Goal: Information Seeking & Learning: Learn about a topic

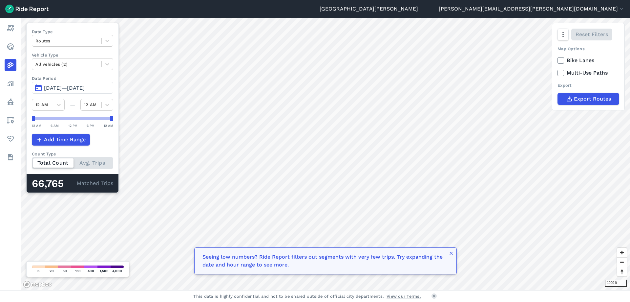
click at [55, 84] on button "Jul 13, 2025—Oct 11, 2025" at bounding box center [72, 88] width 81 height 12
click at [85, 85] on span "Jul 13, 2025—Oct 10, 2025" at bounding box center [64, 88] width 41 height 6
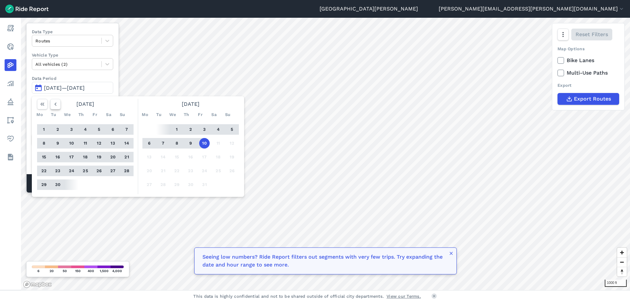
click at [58, 105] on icon "button" at bounding box center [55, 104] width 7 height 7
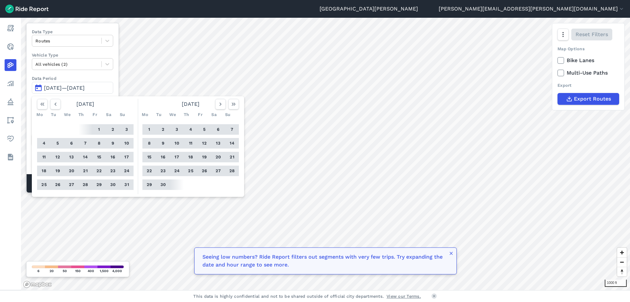
click at [56, 171] on button "19" at bounding box center [58, 170] width 11 height 11
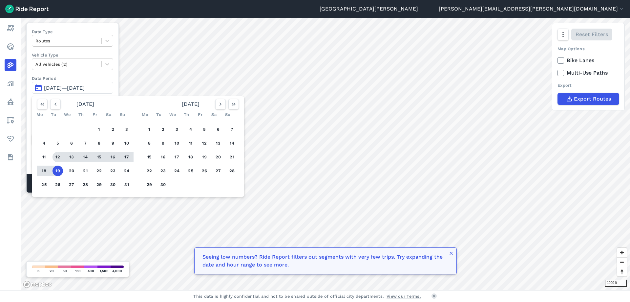
click at [60, 157] on button "12" at bounding box center [58, 157] width 11 height 11
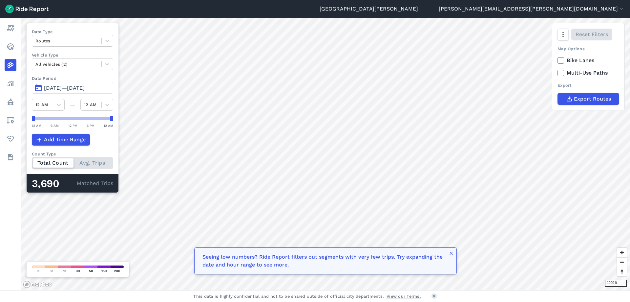
click at [85, 88] on span "Aug 12, 2025—Aug 19, 2025" at bounding box center [64, 88] width 41 height 6
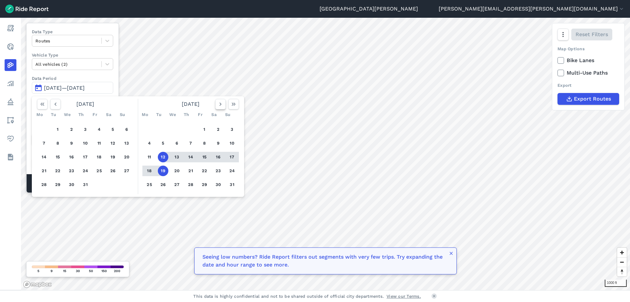
click at [220, 107] on icon "button" at bounding box center [220, 104] width 7 height 7
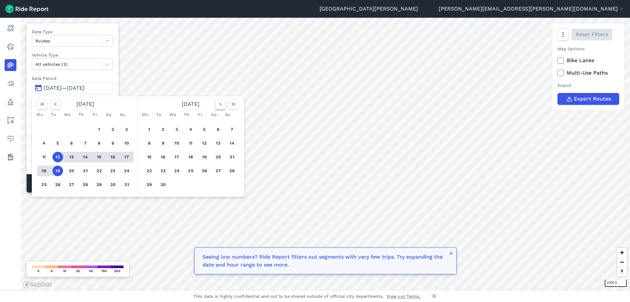
click at [220, 107] on icon "button" at bounding box center [220, 104] width 7 height 7
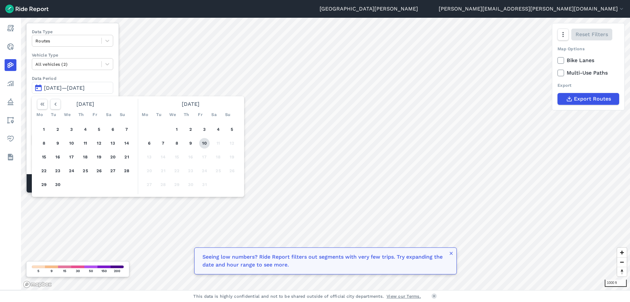
click at [206, 142] on button "10" at bounding box center [204, 143] width 11 height 11
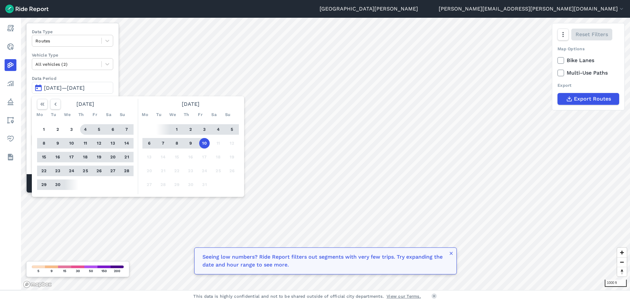
click at [114, 74] on div "Data Type Routes Vehicle Type All vehicles (2) Data Period Aug 12, 2025—Aug 19,…" at bounding box center [72, 108] width 93 height 170
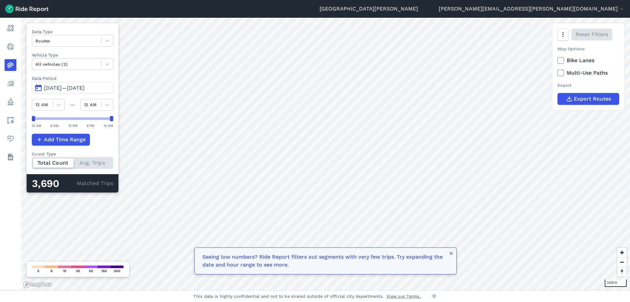
click at [74, 86] on span "Aug 12, 2025—Aug 19, 2025" at bounding box center [64, 88] width 41 height 6
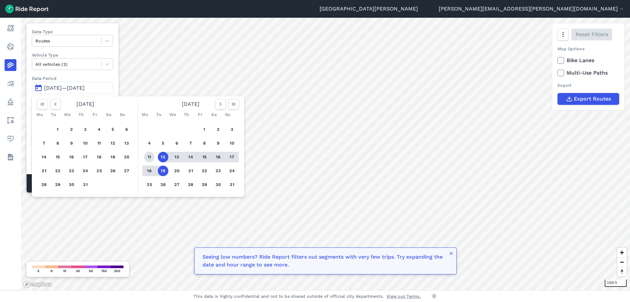
click at [151, 160] on button "11" at bounding box center [149, 157] width 11 height 11
click at [160, 156] on button "12" at bounding box center [163, 157] width 11 height 11
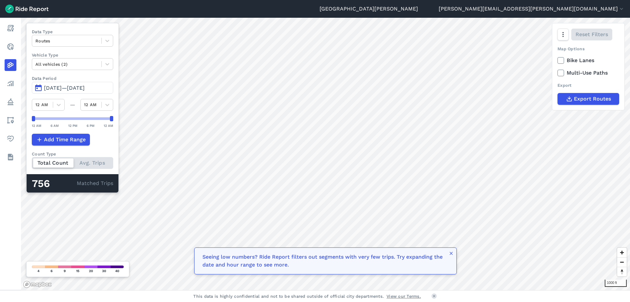
click at [82, 88] on span "Aug 11, 2025—Aug 12, 2025" at bounding box center [64, 88] width 41 height 6
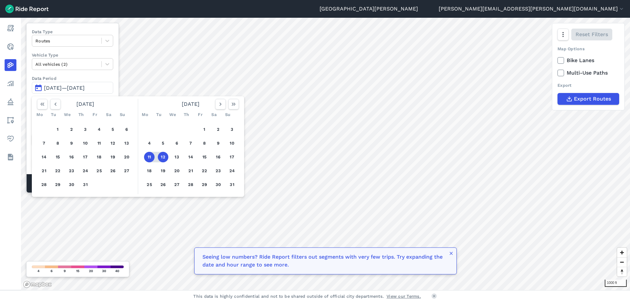
click at [160, 158] on button "12" at bounding box center [163, 157] width 11 height 11
click at [218, 105] on icon "button" at bounding box center [220, 104] width 7 height 7
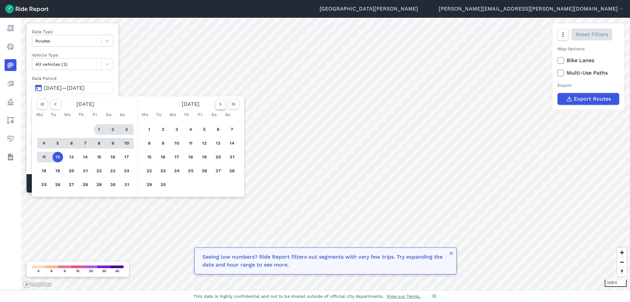
click at [218, 105] on icon "button" at bounding box center [220, 104] width 7 height 7
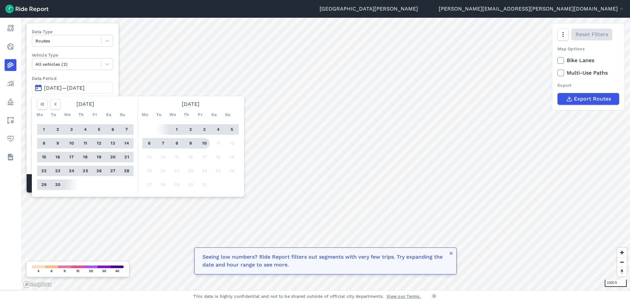
click at [203, 143] on button "10" at bounding box center [204, 143] width 11 height 11
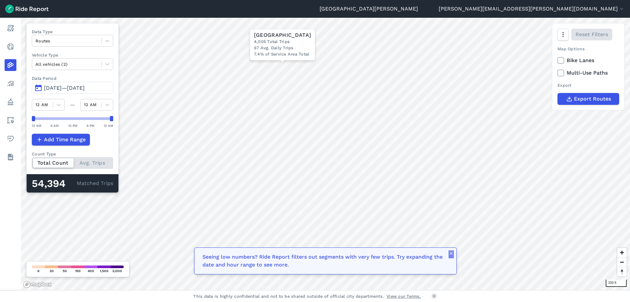
click at [452, 254] on icon "button" at bounding box center [451, 252] width 5 height 5
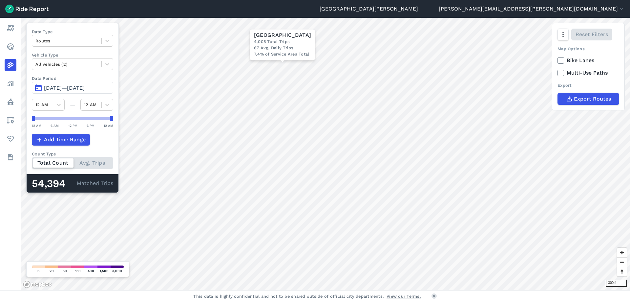
click at [100, 162] on div "Total Count Avg. Trips" at bounding box center [72, 163] width 81 height 12
click at [32, 161] on input "Count Type Total Count Avg. Trips" at bounding box center [32, 159] width 0 height 4
click at [42, 160] on div "Total Count Avg. Trips" at bounding box center [72, 163] width 81 height 12
click at [32, 160] on input "Count Type Total Count Avg. Trips" at bounding box center [32, 159] width 0 height 4
